Goal: Task Accomplishment & Management: Complete application form

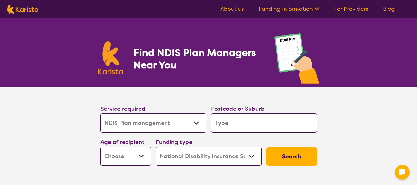
select select "NDIS Plan management"
select select "NDIS"
select select "NDIS Plan management"
select select "NDIS"
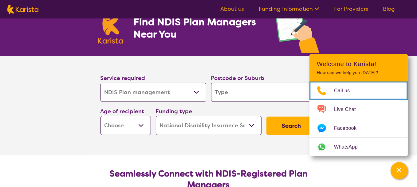
scroll to position [61, 0]
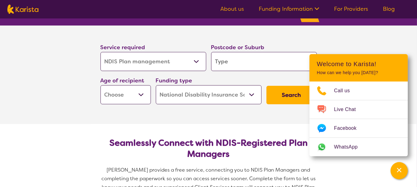
click at [356, 12] on link "For Providers" at bounding box center [351, 8] width 34 height 7
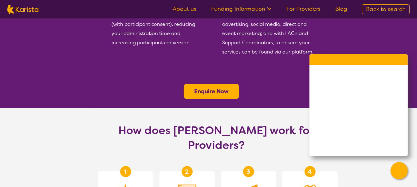
scroll to position [338, 0]
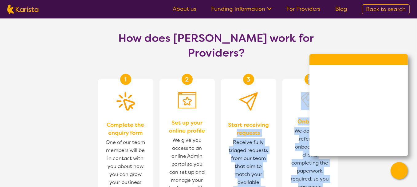
drag, startPoint x: 370, startPoint y: 70, endPoint x: 270, endPoint y: 80, distance: 100.9
click at [270, 80] on body "About us Funding Information NDIS - National Disability Insurance Scheme HCP - …" at bounding box center [208, 48] width 417 height 773
click at [358, 165] on section "How does Karista work for Providers? 1 Complete the enquiry form One of our tea…" at bounding box center [208, 151] width 417 height 271
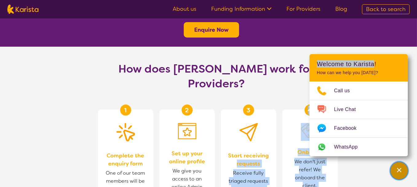
click at [403, 173] on div "Channel Menu" at bounding box center [399, 171] width 12 height 14
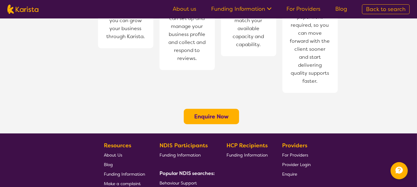
scroll to position [522, 0]
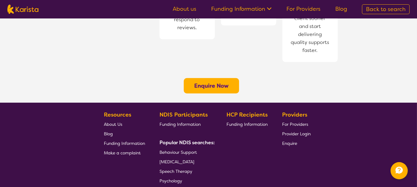
click at [300, 121] on span "For Providers" at bounding box center [295, 124] width 26 height 6
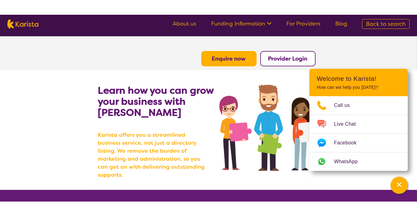
scroll to position [31, 0]
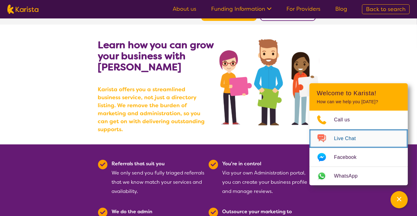
click at [340, 138] on span "Live Chat" at bounding box center [348, 138] width 29 height 9
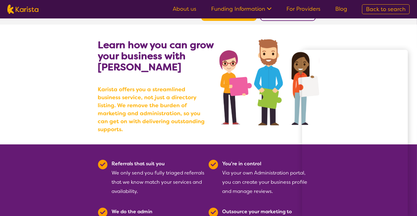
scroll to position [61, 0]
